Goal: Task Accomplishment & Management: Use online tool/utility

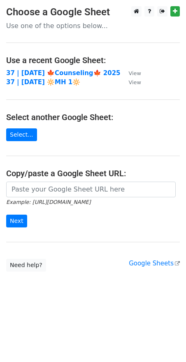
click at [63, 180] on main "Choose a Google Sheet Use one of the options below... Use a recent Google Sheet…" at bounding box center [93, 138] width 186 height 265
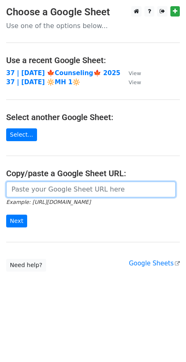
click at [52, 189] on input "url" at bounding box center [91, 190] width 170 height 16
paste input "https://docs.google.com/spreadsheets/d/1pODDyQsrgHQkSAOVnKVYKiWeEo1iT89KkLfq5Ut…"
type input "https://docs.google.com/spreadsheets/d/1pODDyQsrgHQkSAOVnKVYKiWeEo1iT89KkLfq5Ut…"
click at [6, 215] on input "Next" at bounding box center [16, 221] width 21 height 13
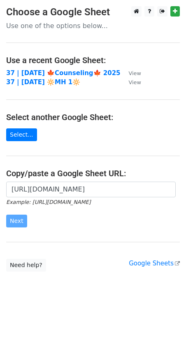
scroll to position [0, 0]
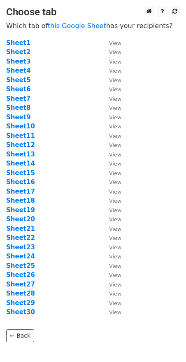
click at [99, 101] on td "Sheet7" at bounding box center [53, 98] width 95 height 9
click at [17, 163] on strong "Sheet14" at bounding box center [20, 163] width 29 height 7
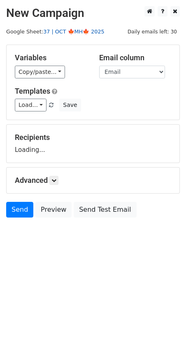
click at [88, 30] on link "37 | OCT 🍁MH🍁 2025" at bounding box center [73, 31] width 61 height 6
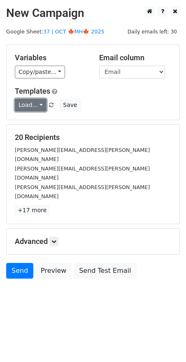
click at [28, 106] on link "Load..." at bounding box center [31, 105] width 32 height 13
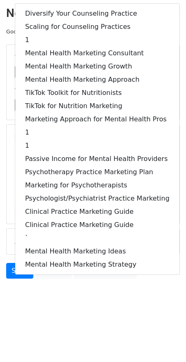
drag, startPoint x: 94, startPoint y: 325, endPoint x: 94, endPoint y: 309, distance: 16.1
click at [94, 325] on html "New Campaign Daily emails left: 30 Google Sheet: 37 | OCT 🍁MH🍁 2025 Variables C…" at bounding box center [93, 181] width 186 height 362
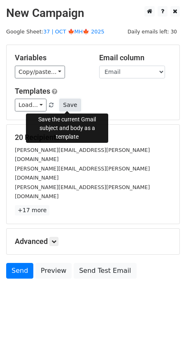
click at [61, 107] on button "Save" at bounding box center [69, 105] width 21 height 13
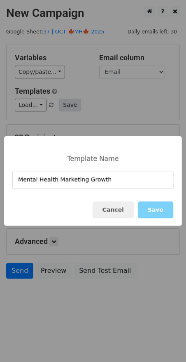
type input "Mental Health Marketing Growth"
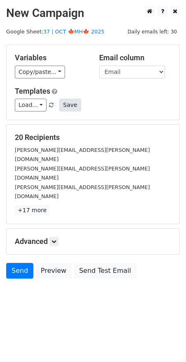
click at [72, 104] on button "Save" at bounding box center [69, 105] width 21 height 13
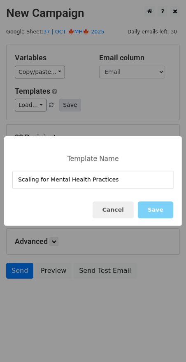
type input "Scaling for Mental Health Practices"
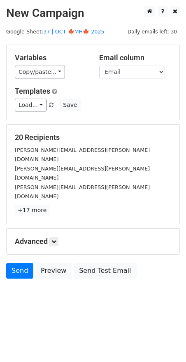
click at [51, 237] on h5 "Advanced" at bounding box center [93, 241] width 157 height 9
click at [56, 239] on icon at bounding box center [54, 241] width 5 height 5
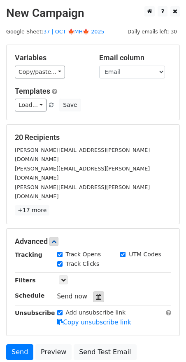
click at [97, 291] on div "Send now" at bounding box center [105, 296] width 97 height 11
click at [96, 294] on icon at bounding box center [98, 297] width 5 height 6
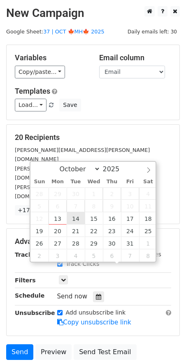
type input "2025-10-14 12:00"
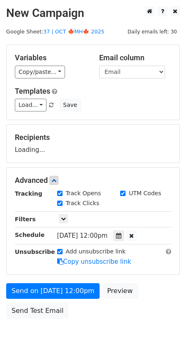
click at [71, 279] on form "Variables Copy/paste... {{Name}} {{Email}} Email column Name Email Templates Lo…" at bounding box center [93, 184] width 174 height 278
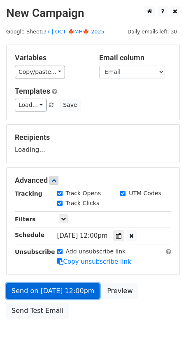
click at [70, 293] on link "Send on Oct 14 at 12:00pm" at bounding box center [53, 291] width 94 height 16
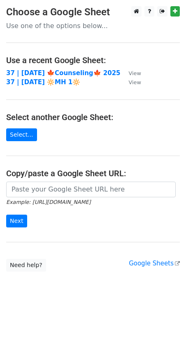
drag, startPoint x: 66, startPoint y: 175, endPoint x: 63, endPoint y: 184, distance: 9.5
click at [66, 175] on h4 "Copy/paste a Google Sheet URL:" at bounding box center [93, 173] width 174 height 10
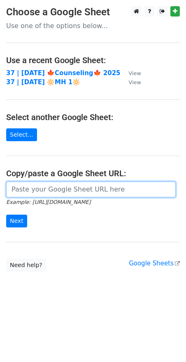
click at [58, 191] on input "url" at bounding box center [91, 190] width 170 height 16
paste input "https://docs.google.com/spreadsheets/d/1pODDyQsrgHQkSAOVnKVYKiWeEo1iT89KkLfq5Ut…"
type input "https://docs.google.com/spreadsheets/d/1pODDyQsrgHQkSAOVnKVYKiWeEo1iT89KkLfq5Ut…"
click at [6, 215] on input "Next" at bounding box center [16, 221] width 21 height 13
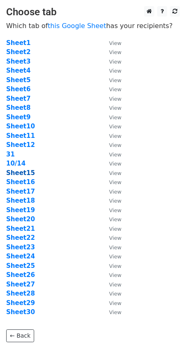
click at [27, 173] on strong "Sheet15" at bounding box center [20, 172] width 29 height 7
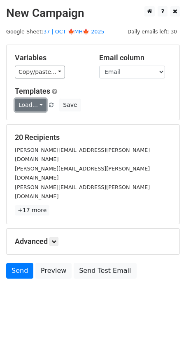
click at [39, 107] on link "Load..." at bounding box center [31, 105] width 32 height 13
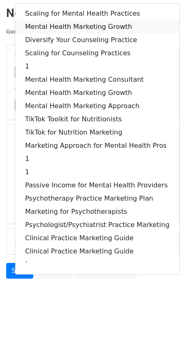
click at [85, 26] on link "Mental Health Marketing Growth" at bounding box center [97, 26] width 165 height 13
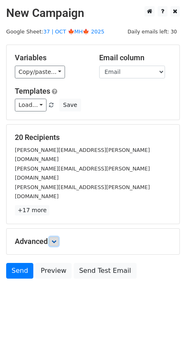
click at [54, 237] on link at bounding box center [54, 241] width 9 height 9
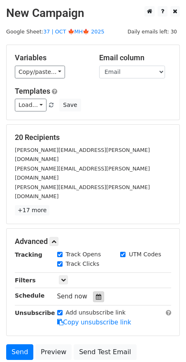
click at [97, 294] on icon at bounding box center [98, 297] width 5 height 6
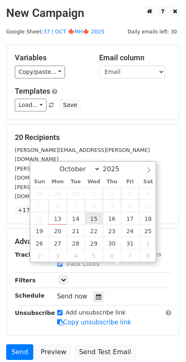
type input "2025-10-15 12:00"
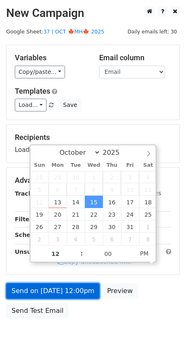
click at [76, 286] on link "Send on Oct 15 at 12:00pm" at bounding box center [53, 291] width 94 height 16
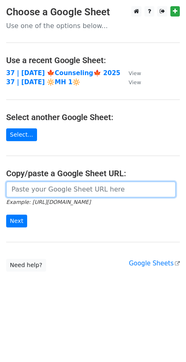
click at [42, 189] on input "url" at bounding box center [91, 190] width 170 height 16
paste input "https://docs.google.com/spreadsheets/d/1pODDyQsrgHQkSAOVnKVYKiWeEo1iT89KkLfq5Ut…"
type input "https://docs.google.com/spreadsheets/d/1pODDyQsrgHQkSAOVnKVYKiWeEo1iT89KkLfq5Ut…"
click at [6, 215] on input "Next" at bounding box center [16, 221] width 21 height 13
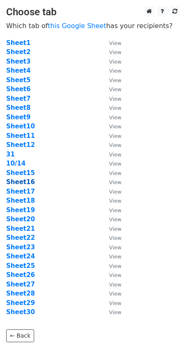
click at [22, 181] on strong "Sheet16" at bounding box center [20, 181] width 29 height 7
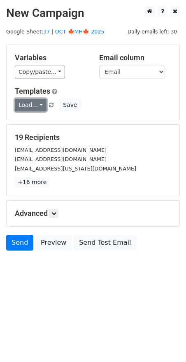
click at [24, 104] on link "Load..." at bounding box center [31, 105] width 32 height 13
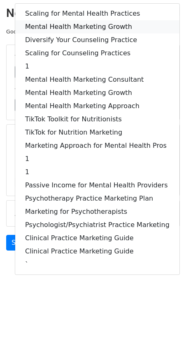
click at [81, 32] on link "Mental Health Marketing Growth" at bounding box center [97, 26] width 165 height 13
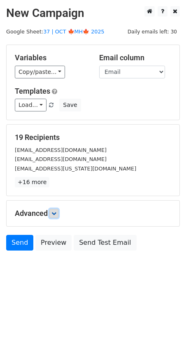
click at [54, 215] on link at bounding box center [54, 213] width 9 height 9
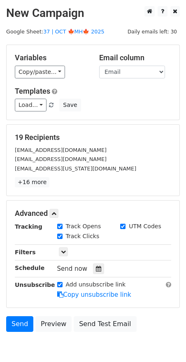
drag, startPoint x: 94, startPoint y: 267, endPoint x: 101, endPoint y: 259, distance: 10.5
click at [96, 267] on icon at bounding box center [98, 269] width 5 height 6
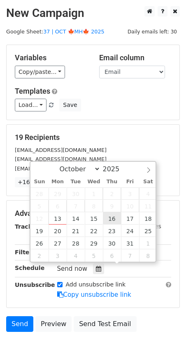
type input "2025-10-16 12:00"
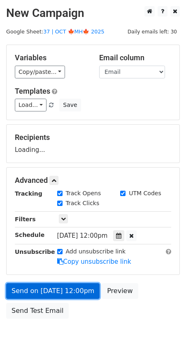
click at [75, 283] on link "Send on Oct 16 at 12:00pm" at bounding box center [53, 291] width 94 height 16
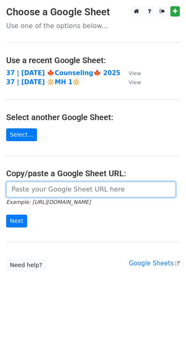
click at [86, 191] on input "url" at bounding box center [91, 190] width 170 height 16
paste input "[URL][DOMAIN_NAME]"
type input "[URL][DOMAIN_NAME]"
click at [6, 215] on input "Next" at bounding box center [16, 221] width 21 height 13
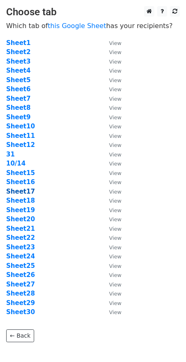
click at [23, 193] on strong "Sheet17" at bounding box center [20, 191] width 29 height 7
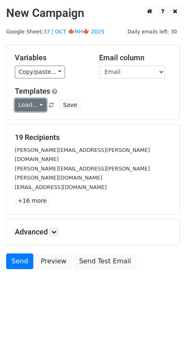
click at [32, 103] on link "Load..." at bounding box center [31, 105] width 32 height 13
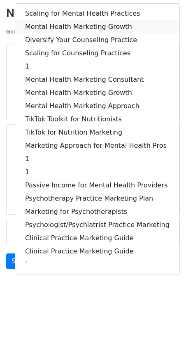
click at [69, 21] on link "Mental Health Marketing Growth" at bounding box center [97, 26] width 165 height 13
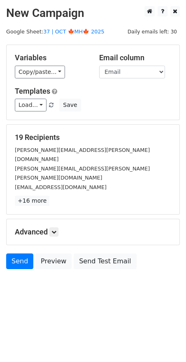
click at [59, 227] on h5 "Advanced" at bounding box center [93, 231] width 157 height 9
click at [59, 227] on link at bounding box center [54, 231] width 9 height 9
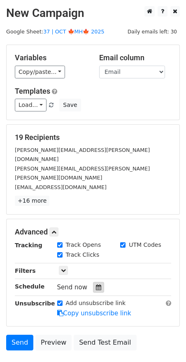
click at [96, 284] on icon at bounding box center [98, 287] width 5 height 6
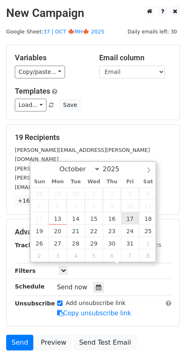
type input "2025-10-17 12:00"
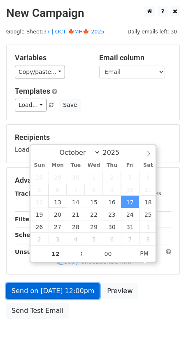
click at [72, 290] on link "Send on Oct 17 at 12:00pm" at bounding box center [53, 291] width 94 height 16
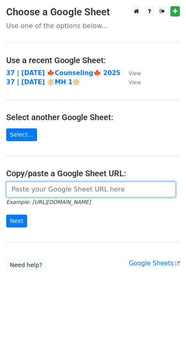
click at [56, 183] on input "url" at bounding box center [91, 190] width 170 height 16
paste input "https://docs.google.com/spreadsheets/d/1pODDyQsrgHQkSAOVnKVYKiWeEo1iT89KkLfq5Ut…"
type input "[URL][DOMAIN_NAME]"
click at [6, 215] on input "Next" at bounding box center [16, 221] width 21 height 13
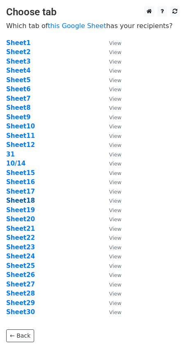
click at [26, 203] on strong "Sheet18" at bounding box center [20, 200] width 29 height 7
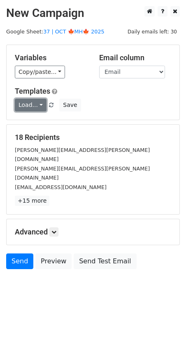
click at [33, 105] on link "Load..." at bounding box center [31, 105] width 32 height 13
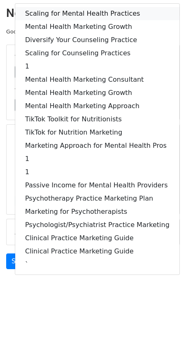
click at [64, 14] on link "Scaling for Mental Health Practices" at bounding box center [97, 13] width 165 height 13
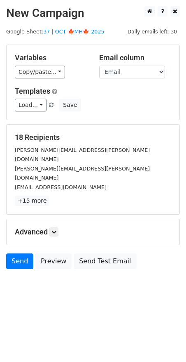
click at [61, 227] on h5 "Advanced" at bounding box center [93, 231] width 157 height 9
click at [57, 229] on icon at bounding box center [54, 231] width 5 height 5
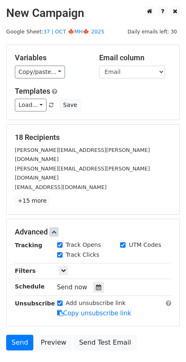
drag, startPoint x: 94, startPoint y: 266, endPoint x: 99, endPoint y: 261, distance: 6.7
click at [96, 284] on icon at bounding box center [98, 287] width 5 height 6
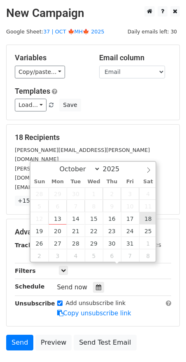
type input "2025-10-18 12:00"
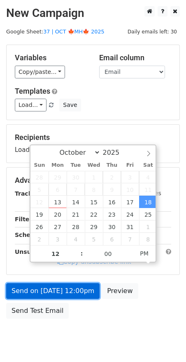
click at [77, 292] on link "Send on Oct 18 at 12:00pm" at bounding box center [53, 291] width 94 height 16
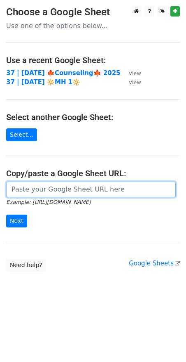
click at [41, 193] on input "url" at bounding box center [91, 190] width 170 height 16
paste input "[URL][DOMAIN_NAME]"
type input "[URL][DOMAIN_NAME]"
click at [6, 215] on input "Next" at bounding box center [16, 221] width 21 height 13
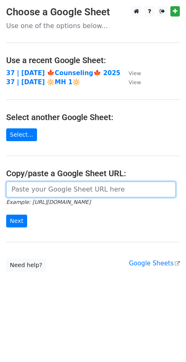
click at [42, 186] on input "url" at bounding box center [91, 190] width 170 height 16
paste input "https://docs.google.com/spreadsheets/d/1pODDyQsrgHQkSAOVnKVYKiWeEo1iT89KkLfq5Ut…"
type input "https://docs.google.com/spreadsheets/d/1pODDyQsrgHQkSAOVnKVYKiWeEo1iT89KkLfq5Ut…"
click at [6, 215] on input "Next" at bounding box center [16, 221] width 21 height 13
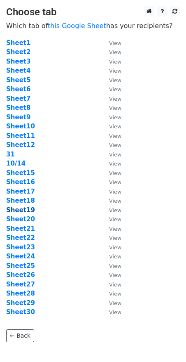
click at [24, 208] on strong "Sheet19" at bounding box center [20, 209] width 29 height 7
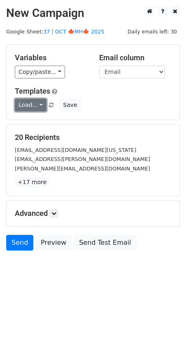
click at [28, 102] on link "Load..." at bounding box center [31, 105] width 32 height 13
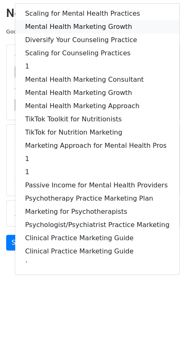
drag, startPoint x: 88, startPoint y: 23, endPoint x: 80, endPoint y: 194, distance: 171.0
click at [88, 23] on link "Mental Health Marketing Growth" at bounding box center [97, 26] width 165 height 13
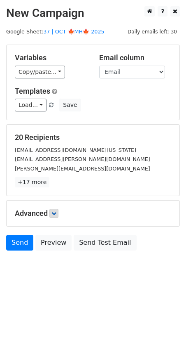
drag, startPoint x: 52, startPoint y: 217, endPoint x: 54, endPoint y: 212, distance: 5.6
click at [52, 217] on div "Advanced Tracking Track Opens UTM Codes Track Clicks Filters Only include sprea…" at bounding box center [93, 213] width 173 height 26
drag, startPoint x: 54, startPoint y: 212, endPoint x: 59, endPoint y: 216, distance: 6.8
click at [54, 212] on icon at bounding box center [54, 213] width 5 height 5
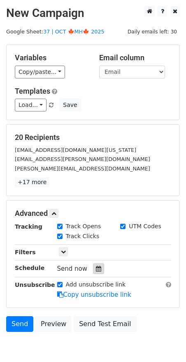
click at [96, 270] on icon at bounding box center [98, 269] width 5 height 6
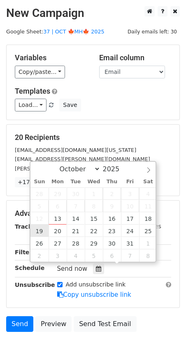
type input "2025-10-19 12:00"
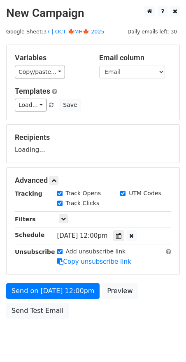
click at [50, 279] on form "Variables Copy/paste... {{Name}} {{Email}} Email column Name Email Templates Lo…" at bounding box center [93, 184] width 174 height 278
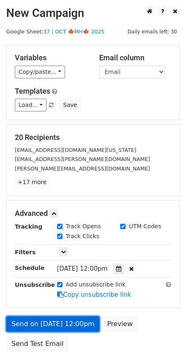
click at [42, 292] on form "Variables Copy/paste... {{Name}} {{Email}} Email column Name Email Templates Lo…" at bounding box center [93, 200] width 174 height 311
click at [24, 319] on link "Send on Oct 19 at 12:00pm" at bounding box center [53, 324] width 94 height 16
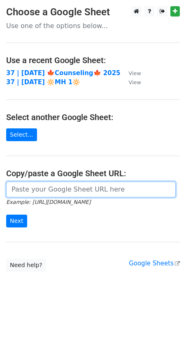
click at [53, 186] on input "url" at bounding box center [91, 190] width 170 height 16
paste input "[URL][DOMAIN_NAME]"
type input "[URL][DOMAIN_NAME]"
click at [6, 215] on input "Next" at bounding box center [16, 221] width 21 height 13
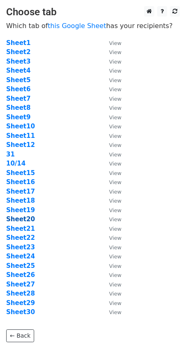
click at [22, 219] on strong "Sheet20" at bounding box center [20, 218] width 29 height 7
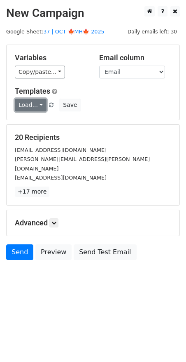
click at [26, 102] on link "Load..." at bounding box center [31, 105] width 32 height 13
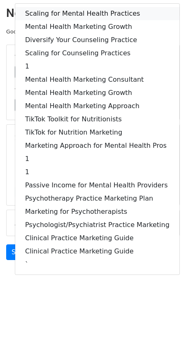
click at [74, 10] on link "Scaling for Mental Health Practices" at bounding box center [97, 13] width 165 height 13
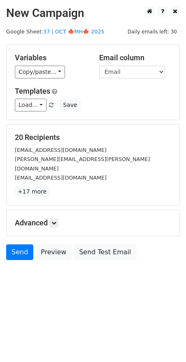
click at [60, 210] on div "Advanced Tracking Track Opens UTM Codes Track Clicks Filters Only include sprea…" at bounding box center [93, 223] width 173 height 26
click at [59, 218] on link at bounding box center [54, 222] width 9 height 9
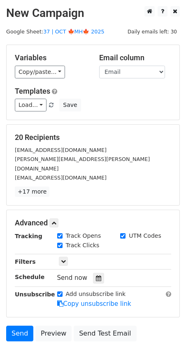
click at [97, 273] on div "Tracking Track Opens UTM Codes Track Clicks Filters Only include spreadsheet ro…" at bounding box center [93, 269] width 157 height 77
click at [97, 275] on icon at bounding box center [98, 278] width 5 height 6
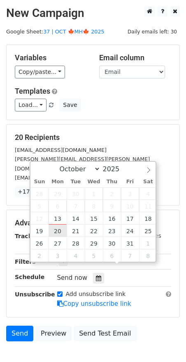
type input "2025-10-20 12:00"
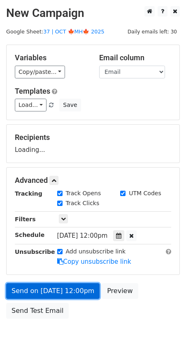
click at [60, 287] on link "Send on Oct 20 at 12:00pm" at bounding box center [53, 291] width 94 height 16
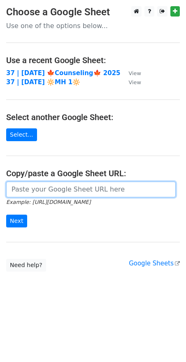
click at [73, 182] on input "url" at bounding box center [91, 190] width 170 height 16
paste input "https://docs.google.com/spreadsheets/d/1pODDyQsrgHQkSAOVnKVYKiWeEo1iT89KkLfq5Ut…"
type input "https://docs.google.com/spreadsheets/d/1pODDyQsrgHQkSAOVnKVYKiWeEo1iT89KkLfq5Ut…"
click at [6, 215] on input "Next" at bounding box center [16, 221] width 21 height 13
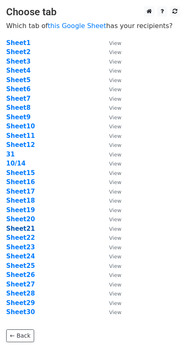
click at [24, 227] on strong "Sheet21" at bounding box center [20, 228] width 29 height 7
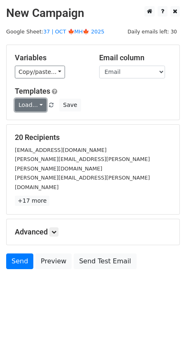
click at [34, 104] on link "Load..." at bounding box center [31, 105] width 32 height 13
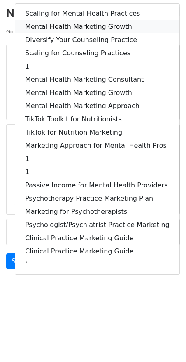
click at [83, 20] on link "Mental Health Marketing Growth" at bounding box center [97, 26] width 165 height 13
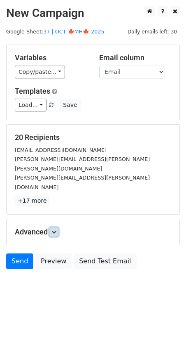
click at [55, 229] on icon at bounding box center [54, 231] width 5 height 5
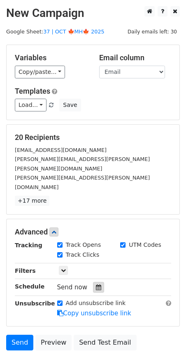
click at [96, 284] on icon at bounding box center [98, 287] width 5 height 6
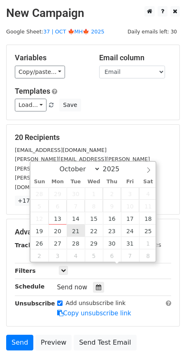
type input "2025-10-21 12:00"
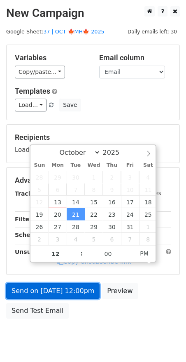
click at [65, 286] on link "Send on Oct 21 at 12:00pm" at bounding box center [53, 291] width 94 height 16
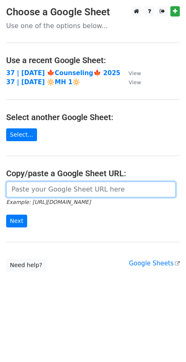
click at [35, 184] on input "url" at bounding box center [91, 190] width 170 height 16
paste input "[URL][DOMAIN_NAME]"
type input "[URL][DOMAIN_NAME]"
click at [6, 215] on input "Next" at bounding box center [16, 221] width 21 height 13
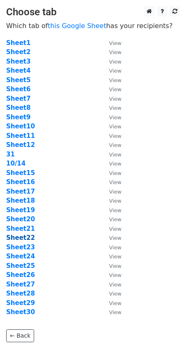
click at [21, 236] on strong "Sheet22" at bounding box center [20, 237] width 29 height 7
click at [28, 236] on strong "Sheet22" at bounding box center [20, 237] width 29 height 7
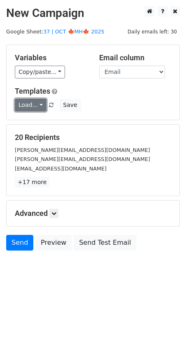
click at [28, 106] on link "Load..." at bounding box center [31, 105] width 32 height 13
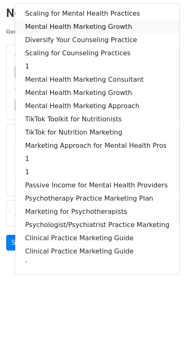
click at [82, 26] on link "Mental Health Marketing Growth" at bounding box center [97, 26] width 165 height 13
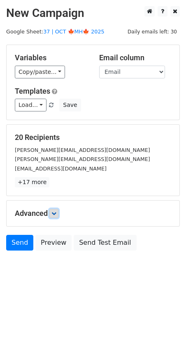
click at [54, 211] on icon at bounding box center [54, 213] width 5 height 5
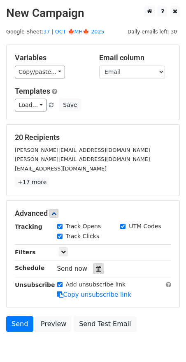
click at [96, 267] on icon at bounding box center [98, 269] width 5 height 6
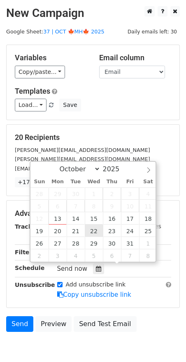
type input "2025-10-22 12:00"
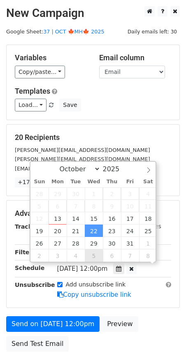
drag, startPoint x: 98, startPoint y: 230, endPoint x: 90, endPoint y: 241, distance: 13.5
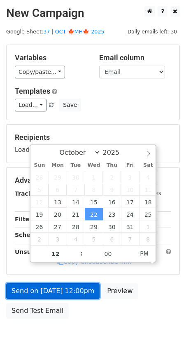
click at [65, 284] on link "Send on Oct 22 at 12:00pm" at bounding box center [53, 291] width 94 height 16
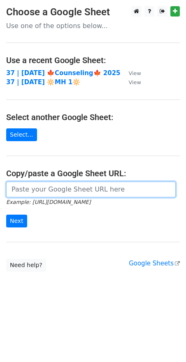
click at [66, 188] on input "url" at bounding box center [91, 190] width 170 height 16
paste input "[URL][DOMAIN_NAME]"
type input "[URL][DOMAIN_NAME]"
click at [6, 215] on input "Next" at bounding box center [16, 221] width 21 height 13
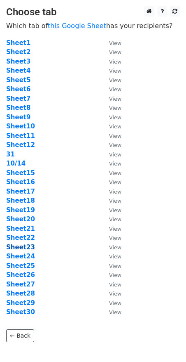
click at [27, 247] on strong "Sheet23" at bounding box center [20, 246] width 29 height 7
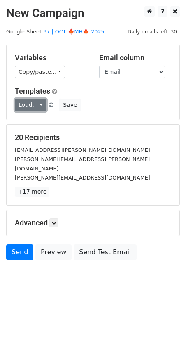
click at [29, 106] on link "Load..." at bounding box center [31, 105] width 32 height 13
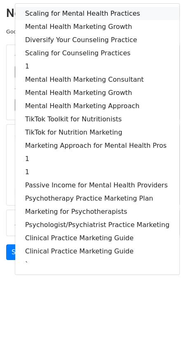
click at [79, 11] on link "Scaling for Mental Health Practices" at bounding box center [97, 13] width 165 height 13
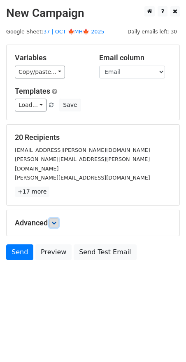
click at [59, 218] on link at bounding box center [54, 222] width 9 height 9
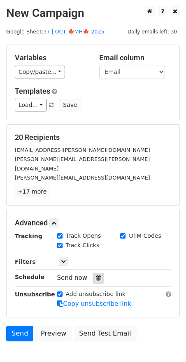
click at [98, 273] on div at bounding box center [98, 278] width 11 height 11
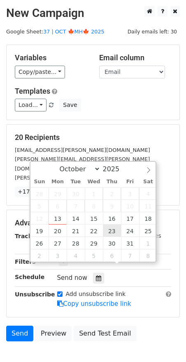
type input "2025-10-23 12:00"
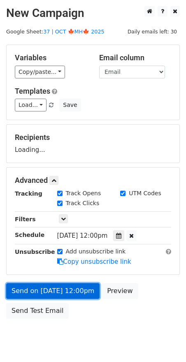
click at [71, 292] on link "Send on Oct 23 at 12:00pm" at bounding box center [53, 291] width 94 height 16
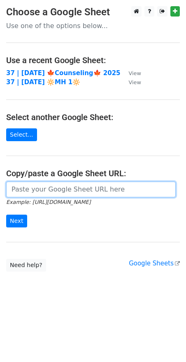
click at [50, 190] on input "url" at bounding box center [91, 190] width 170 height 16
paste input "[URL][DOMAIN_NAME]"
type input "[URL][DOMAIN_NAME]"
click at [6, 215] on input "Next" at bounding box center [16, 221] width 21 height 13
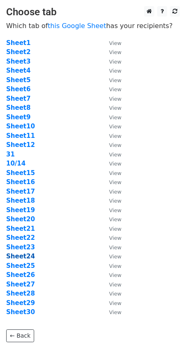
click at [20, 257] on strong "Sheet24" at bounding box center [20, 255] width 29 height 7
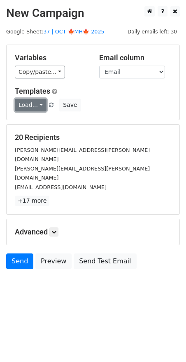
click at [32, 109] on link "Load..." at bounding box center [31, 105] width 32 height 13
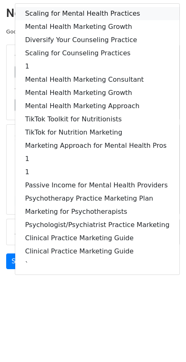
drag, startPoint x: 70, startPoint y: 8, endPoint x: 69, endPoint y: 16, distance: 8.3
click at [70, 8] on link "Scaling for Mental Health Practices" at bounding box center [97, 13] width 165 height 13
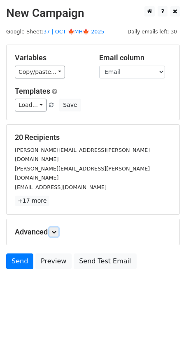
drag, startPoint x: 56, startPoint y: 214, endPoint x: 68, endPoint y: 236, distance: 25.1
click at [56, 229] on icon at bounding box center [54, 231] width 5 height 5
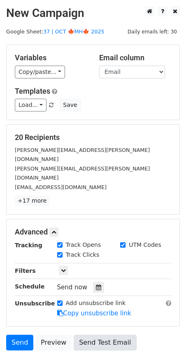
click at [94, 282] on div at bounding box center [98, 287] width 11 height 11
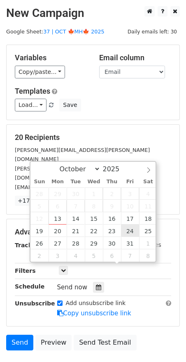
type input "2025-10-24 12:00"
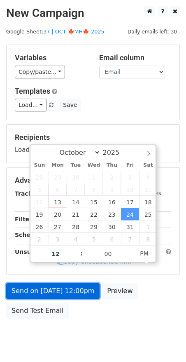
click at [67, 295] on link "Send on Oct 24 at 12:00pm" at bounding box center [53, 291] width 94 height 16
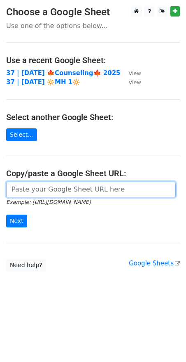
click at [42, 184] on input "url" at bounding box center [91, 190] width 170 height 16
paste input "https://docs.google.com/spreadsheets/d/1pODDyQsrgHQkSAOVnKVYKiWeEo1iT89KkLfq5Ut…"
type input "[URL][DOMAIN_NAME]"
click at [6, 215] on input "Next" at bounding box center [16, 221] width 21 height 13
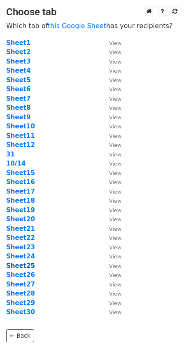
click at [26, 266] on strong "Sheet25" at bounding box center [20, 265] width 29 height 7
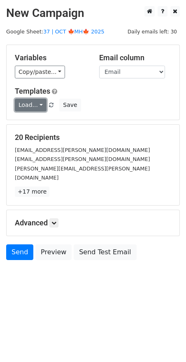
click at [25, 103] on link "Load..." at bounding box center [31, 105] width 32 height 13
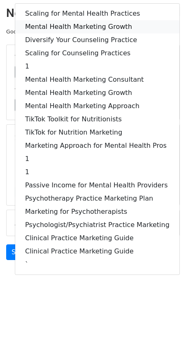
click at [82, 23] on link "Mental Health Marketing Growth" at bounding box center [97, 26] width 165 height 13
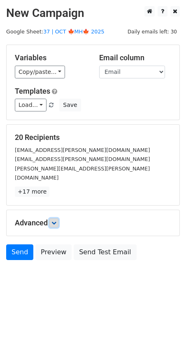
click at [57, 220] on icon at bounding box center [54, 222] width 5 height 5
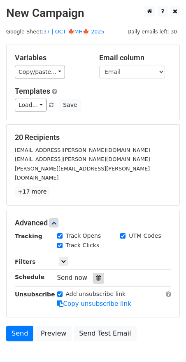
click at [93, 273] on div at bounding box center [98, 278] width 11 height 11
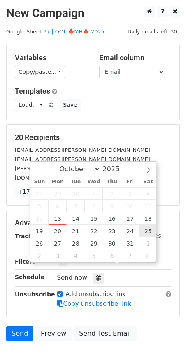
type input "2025-10-25 12:00"
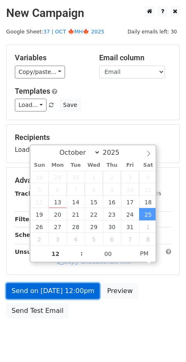
click at [71, 284] on link "Send on Oct 25 at 12:00pm" at bounding box center [53, 291] width 94 height 16
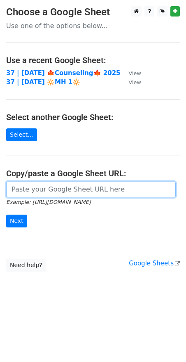
click at [68, 186] on input "url" at bounding box center [91, 190] width 170 height 16
paste input "https://docs.google.com/spreadsheets/d/1pODDyQsrgHQkSAOVnKVYKiWeEo1iT89KkLfq5Ut…"
type input "https://docs.google.com/spreadsheets/d/1pODDyQsrgHQkSAOVnKVYKiWeEo1iT89KkLfq5Ut…"
click at [6, 215] on input "Next" at bounding box center [16, 221] width 21 height 13
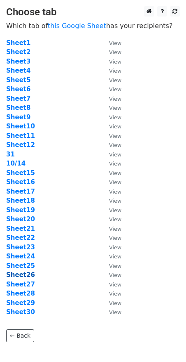
click at [15, 277] on strong "Sheet26" at bounding box center [20, 274] width 29 height 7
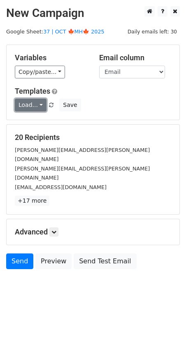
click at [30, 104] on link "Load..." at bounding box center [31, 105] width 32 height 13
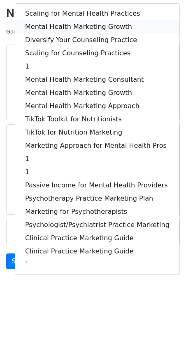
click at [74, 22] on link "Mental Health Marketing Growth" at bounding box center [97, 26] width 165 height 13
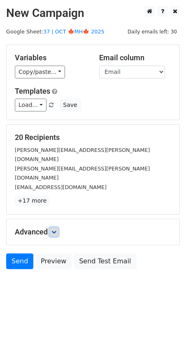
click at [56, 229] on icon at bounding box center [54, 231] width 5 height 5
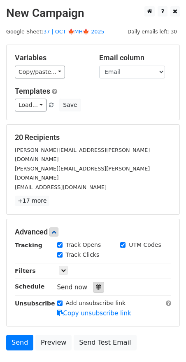
click at [96, 284] on icon at bounding box center [98, 287] width 5 height 6
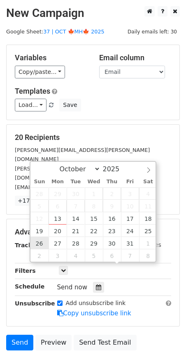
type input "2025-10-26 12:00"
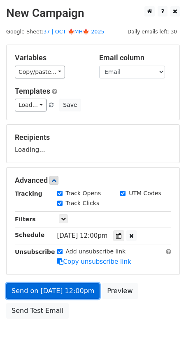
click at [51, 296] on link "Send on Oct 26 at 12:00pm" at bounding box center [53, 291] width 94 height 16
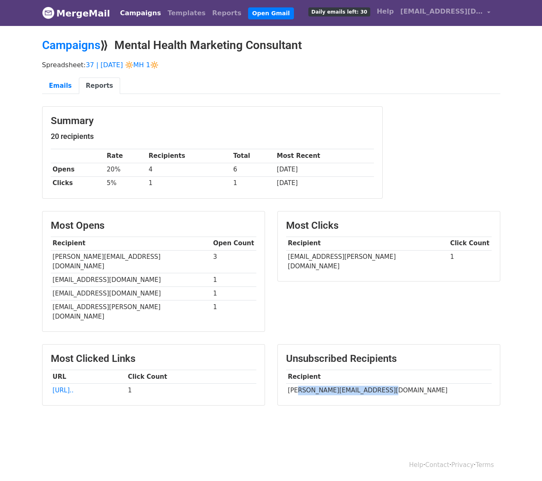
drag, startPoint x: 302, startPoint y: 370, endPoint x: 384, endPoint y: 370, distance: 82.9
click at [384, 384] on td "hannah@freedompsychcenter.com" at bounding box center [388, 391] width 205 height 14
copy td "nah@freedompsychcenter.com"
